Goal: Obtain resource: Download file/media

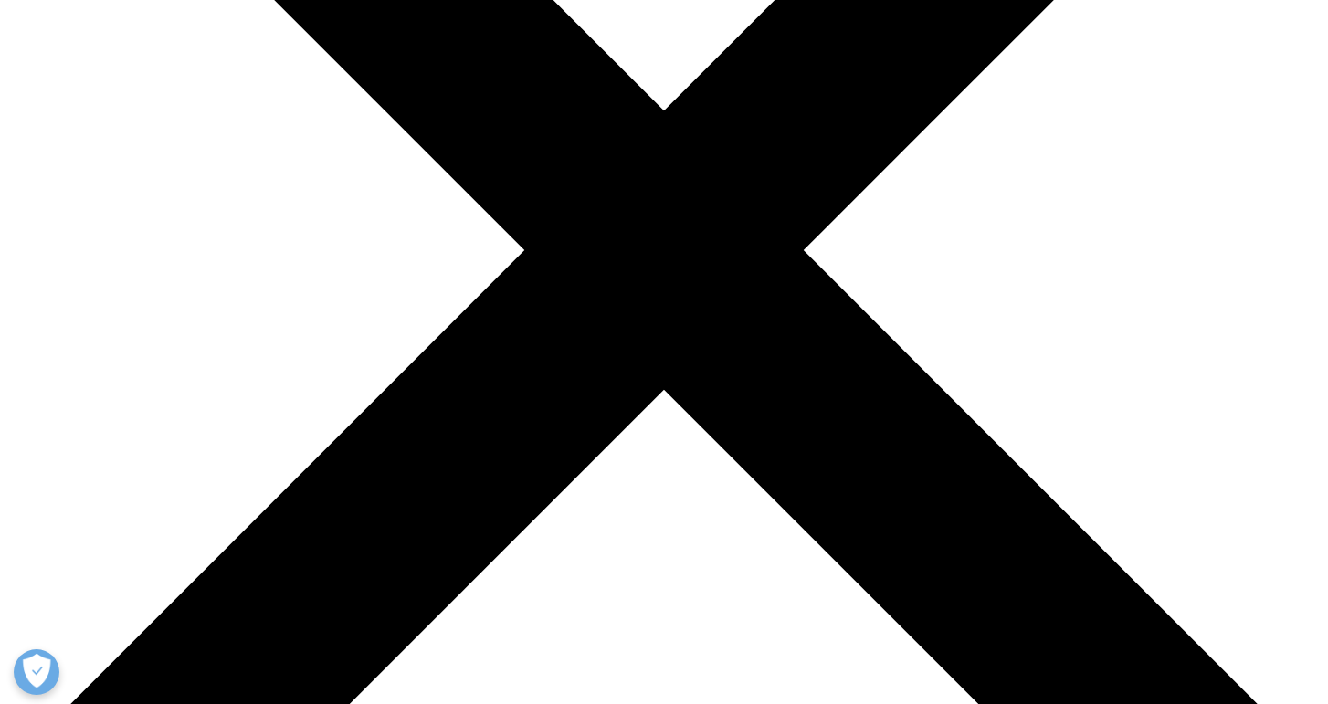
scroll to position [438, 0]
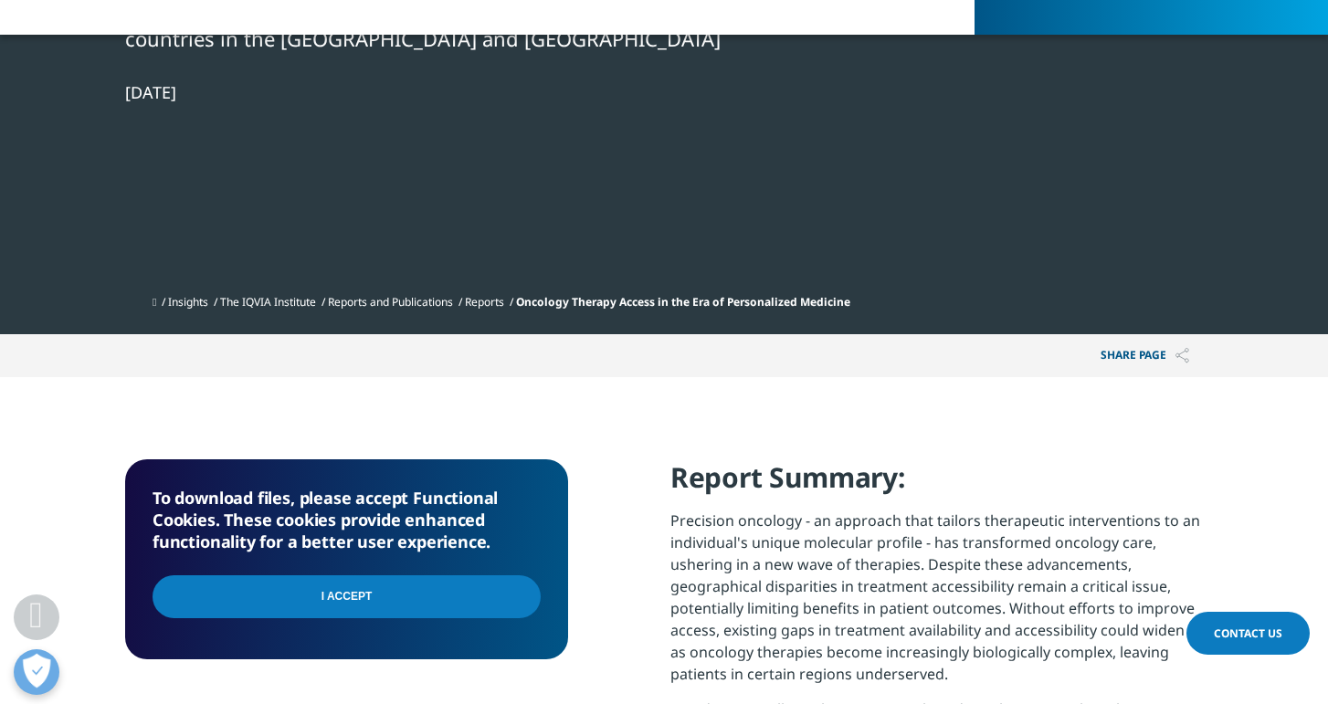
click at [337, 579] on input "I Accept" at bounding box center [347, 596] width 388 height 43
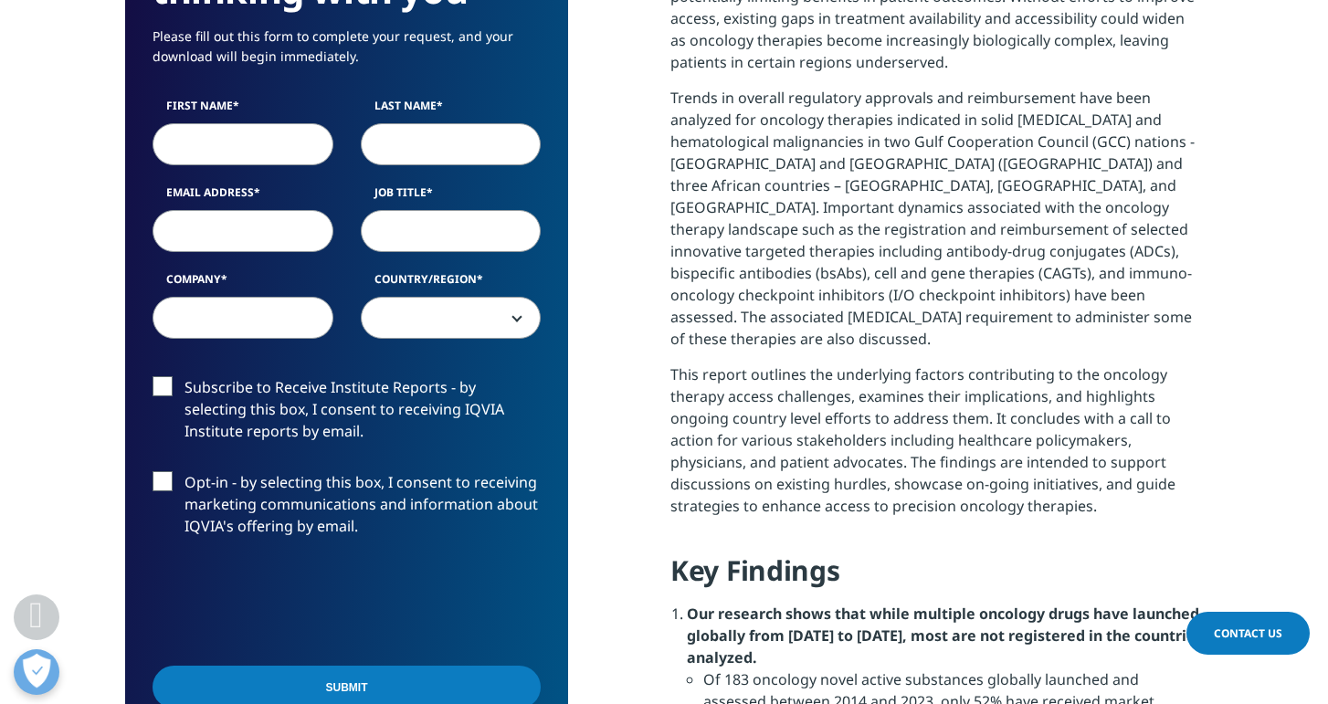
scroll to position [1010, 0]
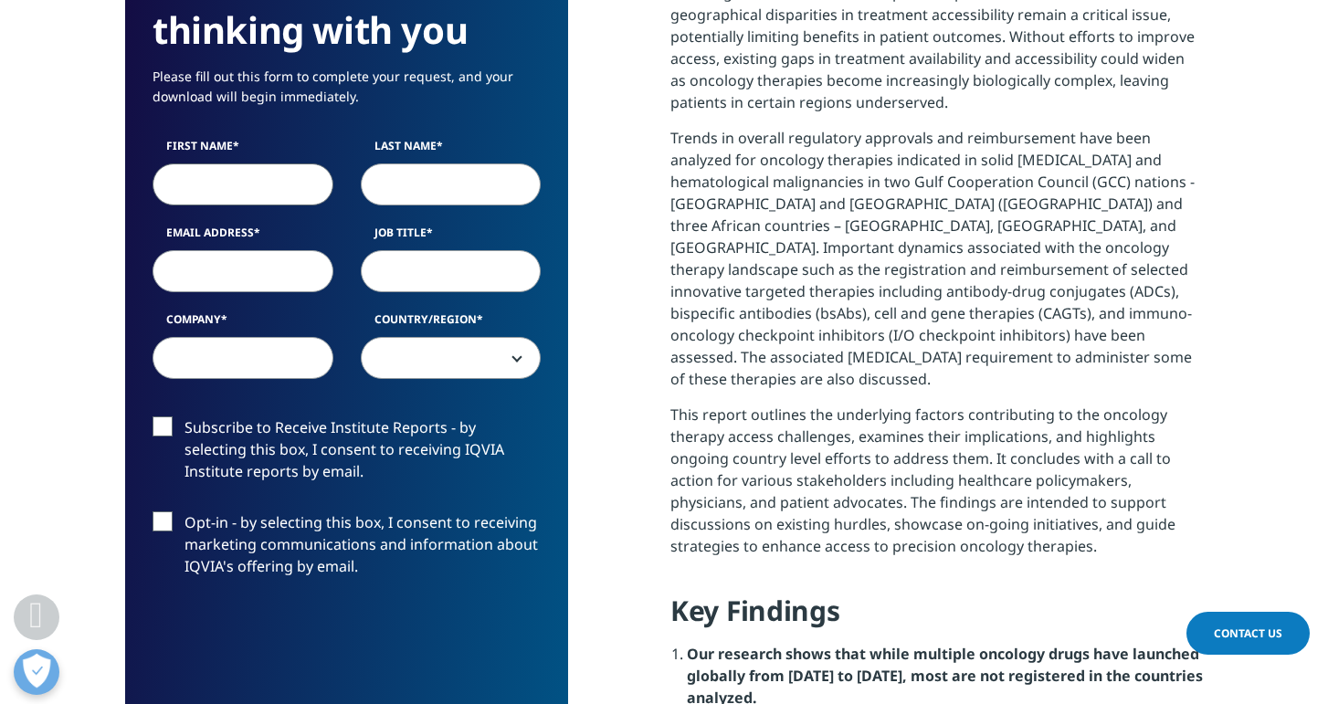
click at [269, 178] on input "First Name" at bounding box center [243, 184] width 181 height 42
type input "Jan"
type input "[PERSON_NAME]"
type input "[EMAIL_ADDRESS][DOMAIN_NAME]"
select select "[GEOGRAPHIC_DATA]"
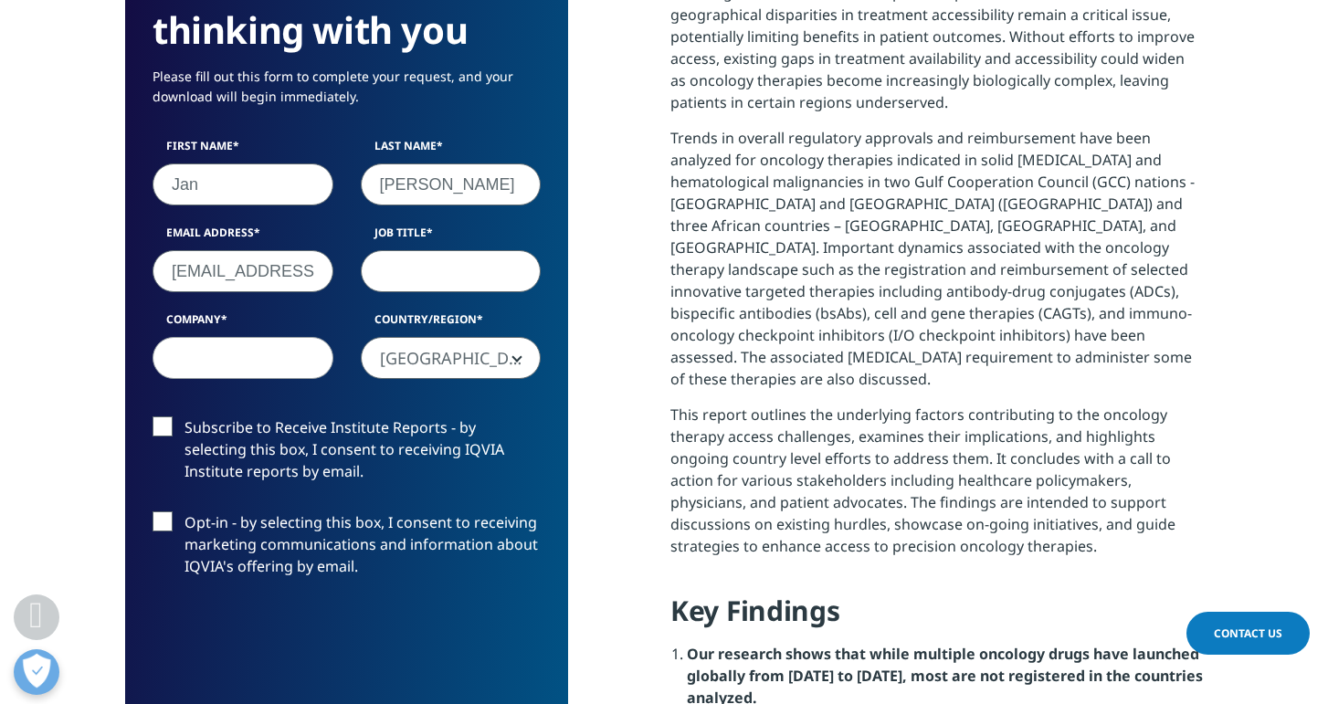
click at [389, 274] on input "Job Title" at bounding box center [451, 271] width 181 height 42
type input "CEO"
click at [239, 364] on input "Company" at bounding box center [243, 358] width 181 height 42
type input "Health Intelligence Partners"
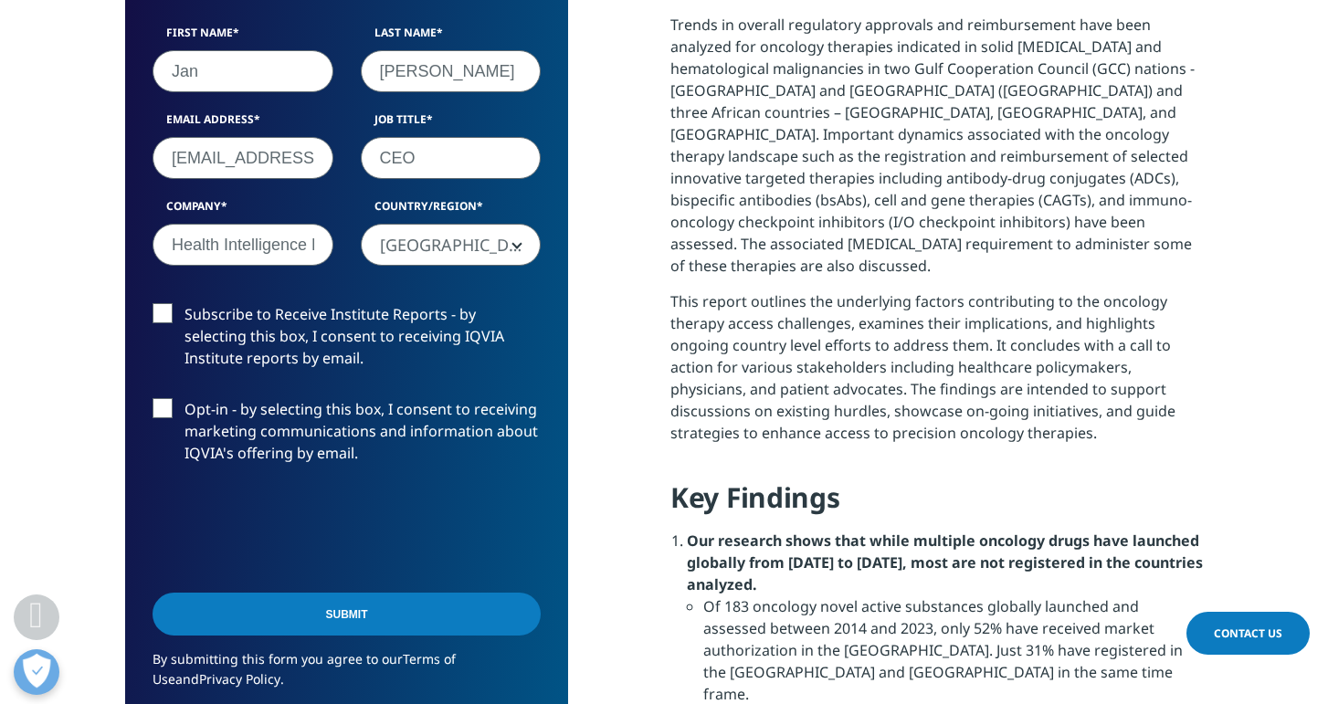
scroll to position [1154, 0]
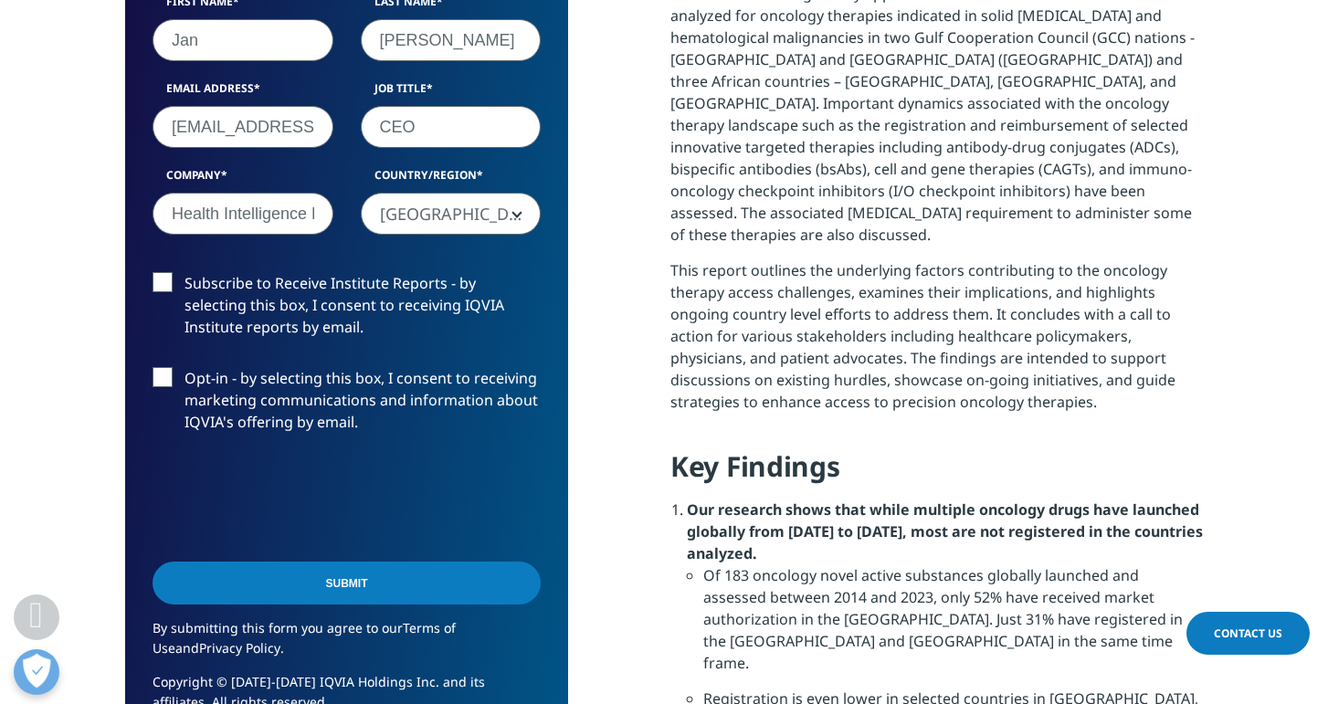
click at [165, 274] on label "Subscribe to Receive Institute Reports - by selecting this box, I consent to re…" at bounding box center [347, 310] width 388 height 76
click at [184, 272] on input "Subscribe to Receive Institute Reports - by selecting this box, I consent to re…" at bounding box center [184, 272] width 0 height 0
click at [341, 578] on input "Submit" at bounding box center [347, 583] width 388 height 43
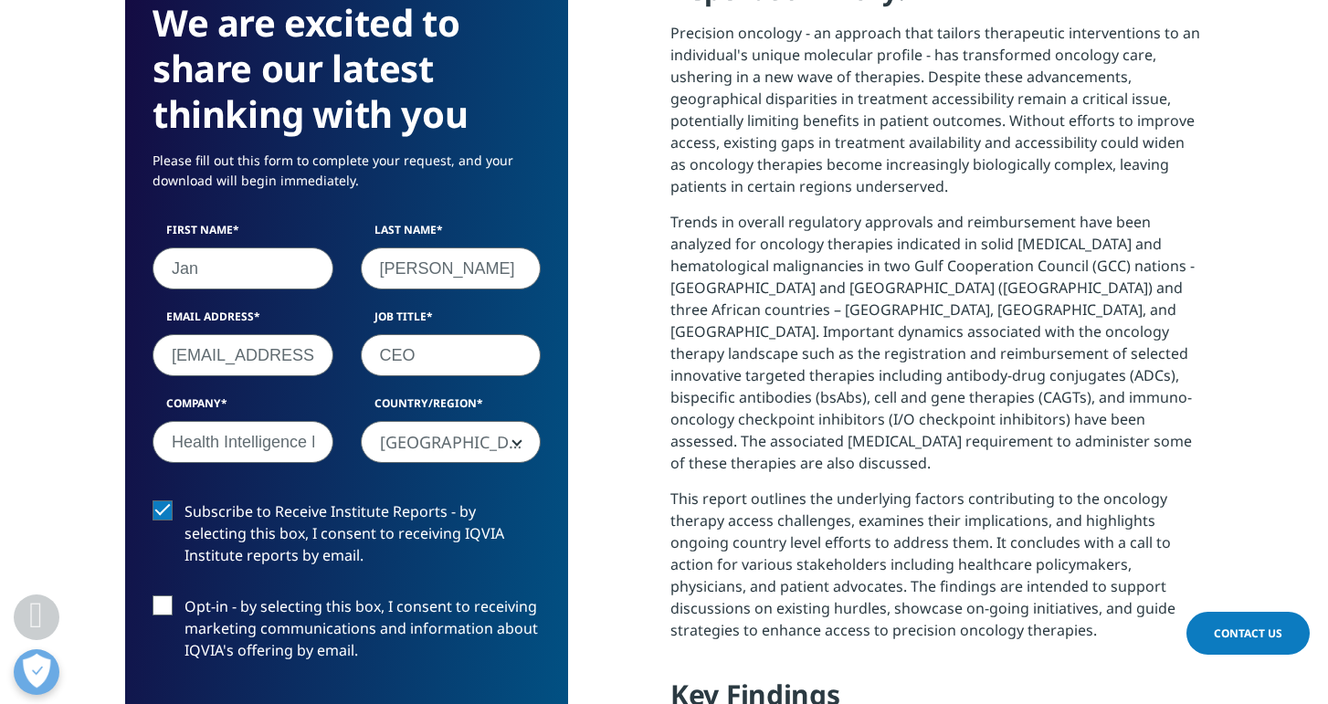
scroll to position [9, 9]
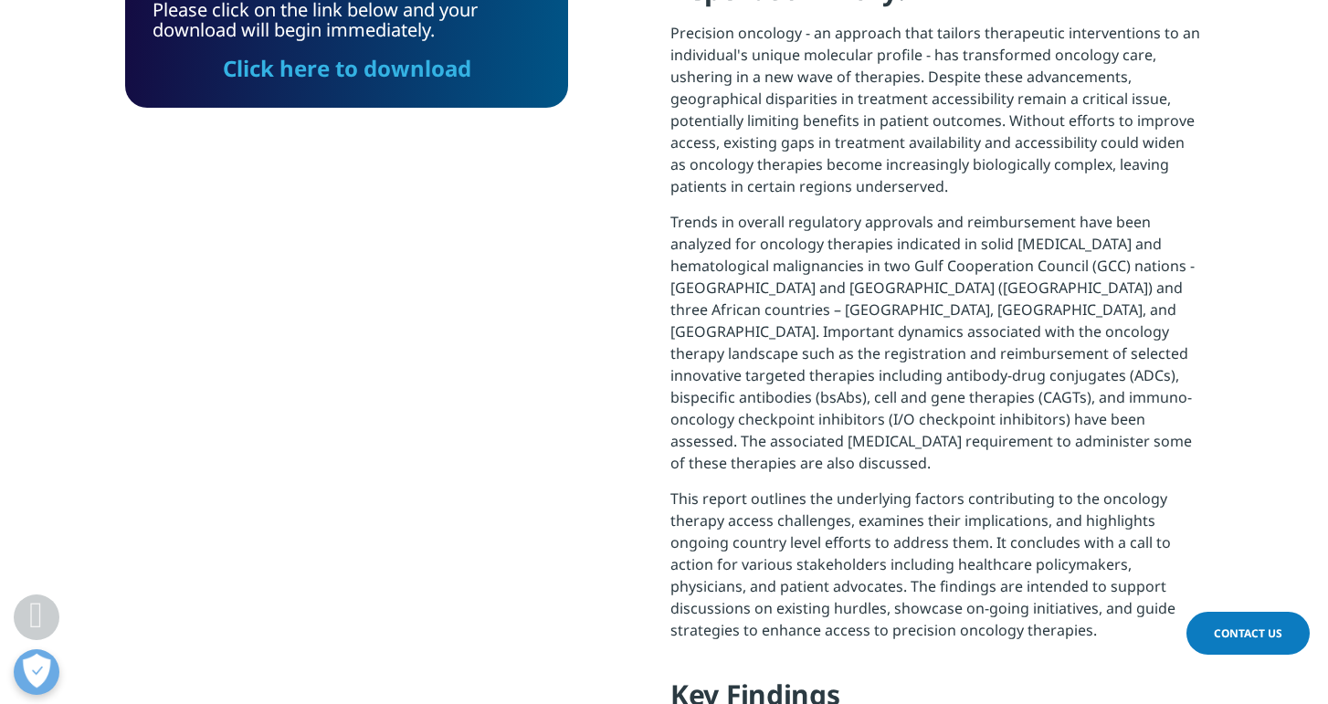
click at [302, 75] on link "Click here to download" at bounding box center [347, 68] width 248 height 30
